Goal: Information Seeking & Learning: Understand process/instructions

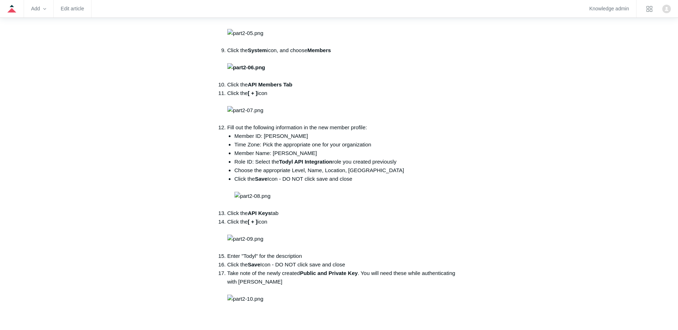
scroll to position [787, 0]
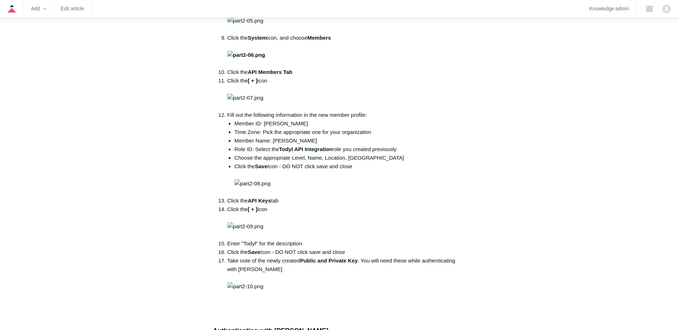
drag, startPoint x: 335, startPoint y: 213, endPoint x: 333, endPoint y: 220, distance: 7.2
drag, startPoint x: 333, startPoint y: 220, endPoint x: 372, endPoint y: 221, distance: 39.3
drag, startPoint x: 377, startPoint y: 218, endPoint x: 430, endPoint y: 218, distance: 52.9
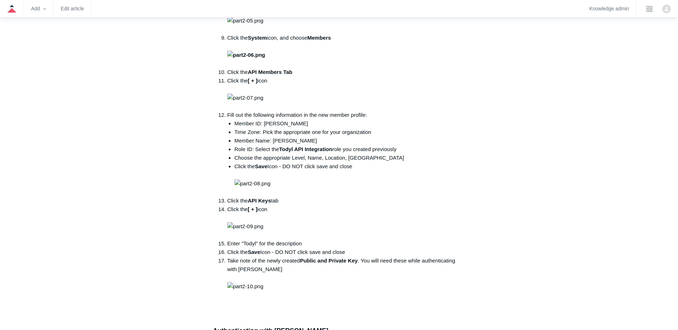
drag, startPoint x: 430, startPoint y: 218, endPoint x: 439, endPoint y: 224, distance: 10.6
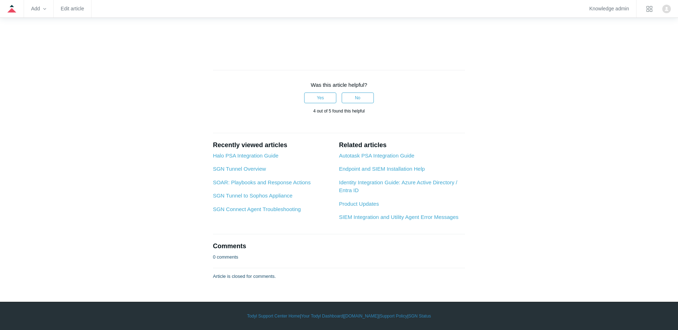
scroll to position [1645, 0]
drag, startPoint x: 233, startPoint y: 199, endPoint x: 418, endPoint y: 231, distance: 187.1
drag, startPoint x: 418, startPoint y: 231, endPoint x: 306, endPoint y: 230, distance: 111.9
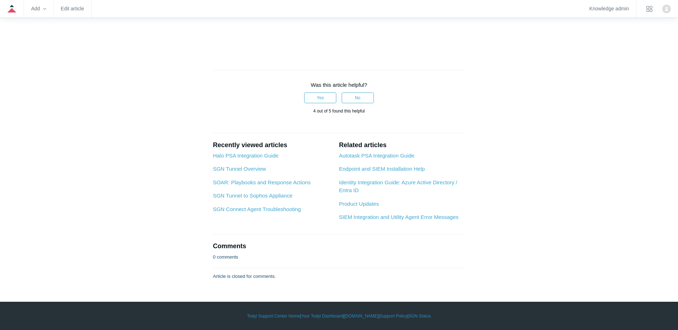
drag, startPoint x: 255, startPoint y: 225, endPoint x: 385, endPoint y: 234, distance: 130.8
drag, startPoint x: 385, startPoint y: 234, endPoint x: 297, endPoint y: 243, distance: 88.1
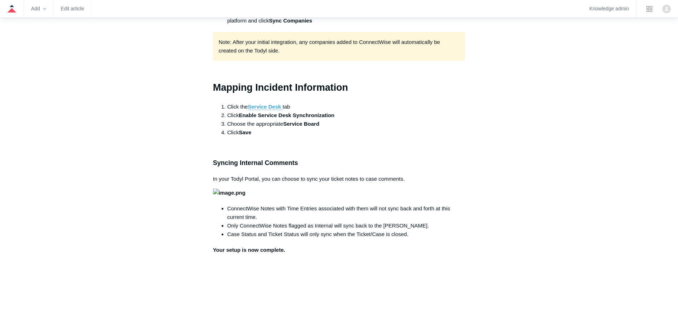
scroll to position [1359, 0]
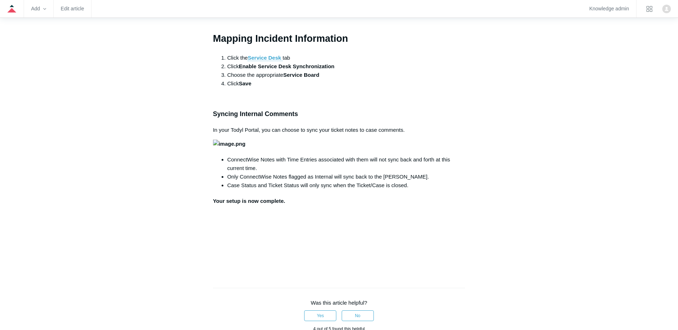
drag, startPoint x: 270, startPoint y: 80, endPoint x: 342, endPoint y: 81, distance: 71.9
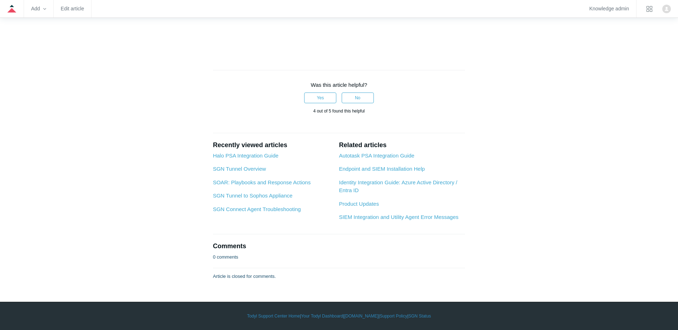
scroll to position [1752, 0]
drag, startPoint x: 241, startPoint y: 88, endPoint x: 309, endPoint y: 94, distance: 67.8
drag, startPoint x: 247, startPoint y: 96, endPoint x: 369, endPoint y: 109, distance: 122.3
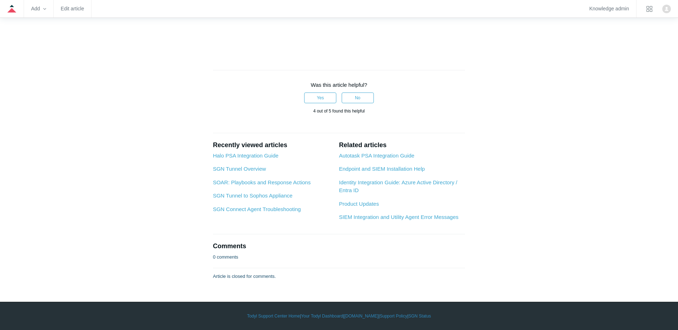
drag, startPoint x: 369, startPoint y: 109, endPoint x: 276, endPoint y: 109, distance: 92.6
drag, startPoint x: 250, startPoint y: 103, endPoint x: 409, endPoint y: 140, distance: 163.6
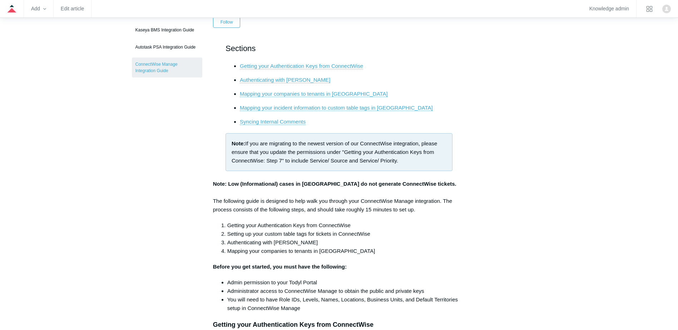
scroll to position [0, 0]
